Goal: Obtain resource: Obtain resource

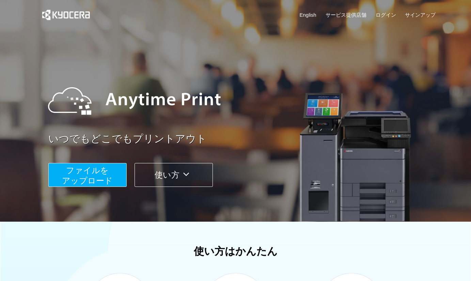
click at [113, 183] on button "ファイルを ​​アップロード" at bounding box center [87, 175] width 78 height 24
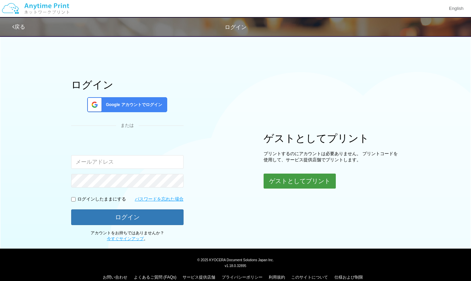
click at [305, 186] on button "ゲストとしてプリント" at bounding box center [300, 180] width 72 height 15
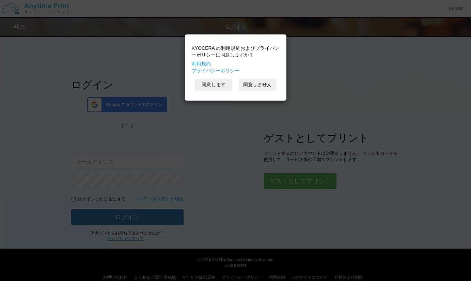
click at [227, 86] on button "同意します" at bounding box center [213, 85] width 37 height 12
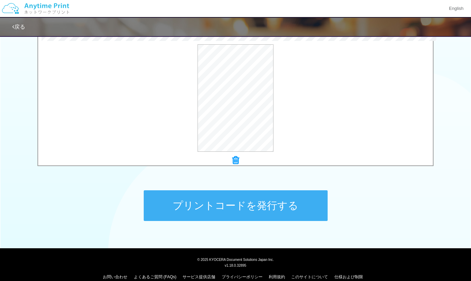
scroll to position [234, 0]
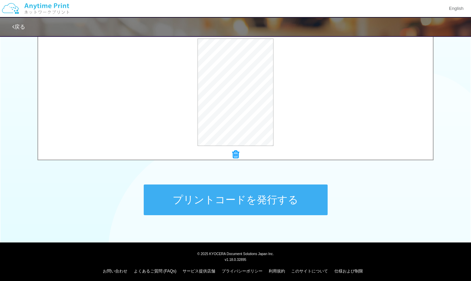
click at [190, 203] on button "プリントコードを発行する" at bounding box center [236, 199] width 184 height 31
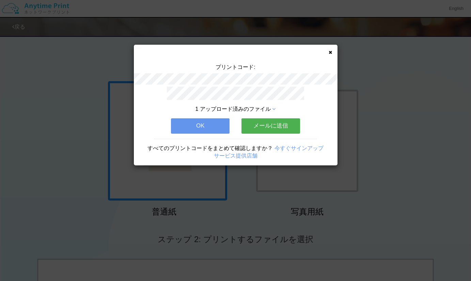
click at [251, 129] on button "メールに送信" at bounding box center [271, 125] width 59 height 15
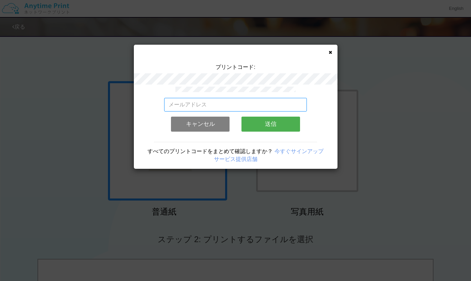
click at [239, 109] on input "email" at bounding box center [235, 105] width 143 height 14
type input "[EMAIL_ADDRESS][DOMAIN_NAME]"
click at [255, 123] on button "送信" at bounding box center [271, 124] width 59 height 15
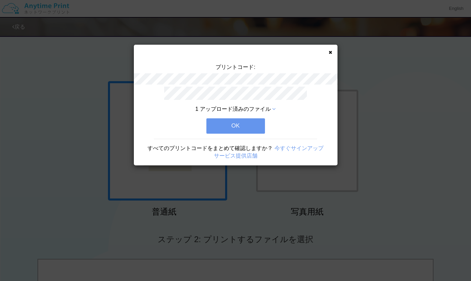
click at [255, 123] on button "OK" at bounding box center [235, 125] width 59 height 15
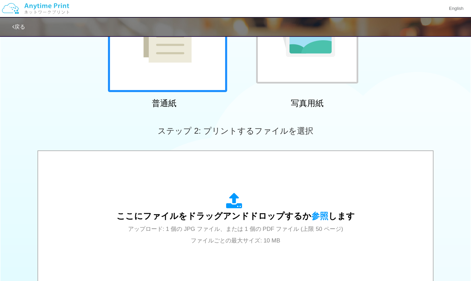
scroll to position [160, 0]
